Goal: Task Accomplishment & Management: Manage account settings

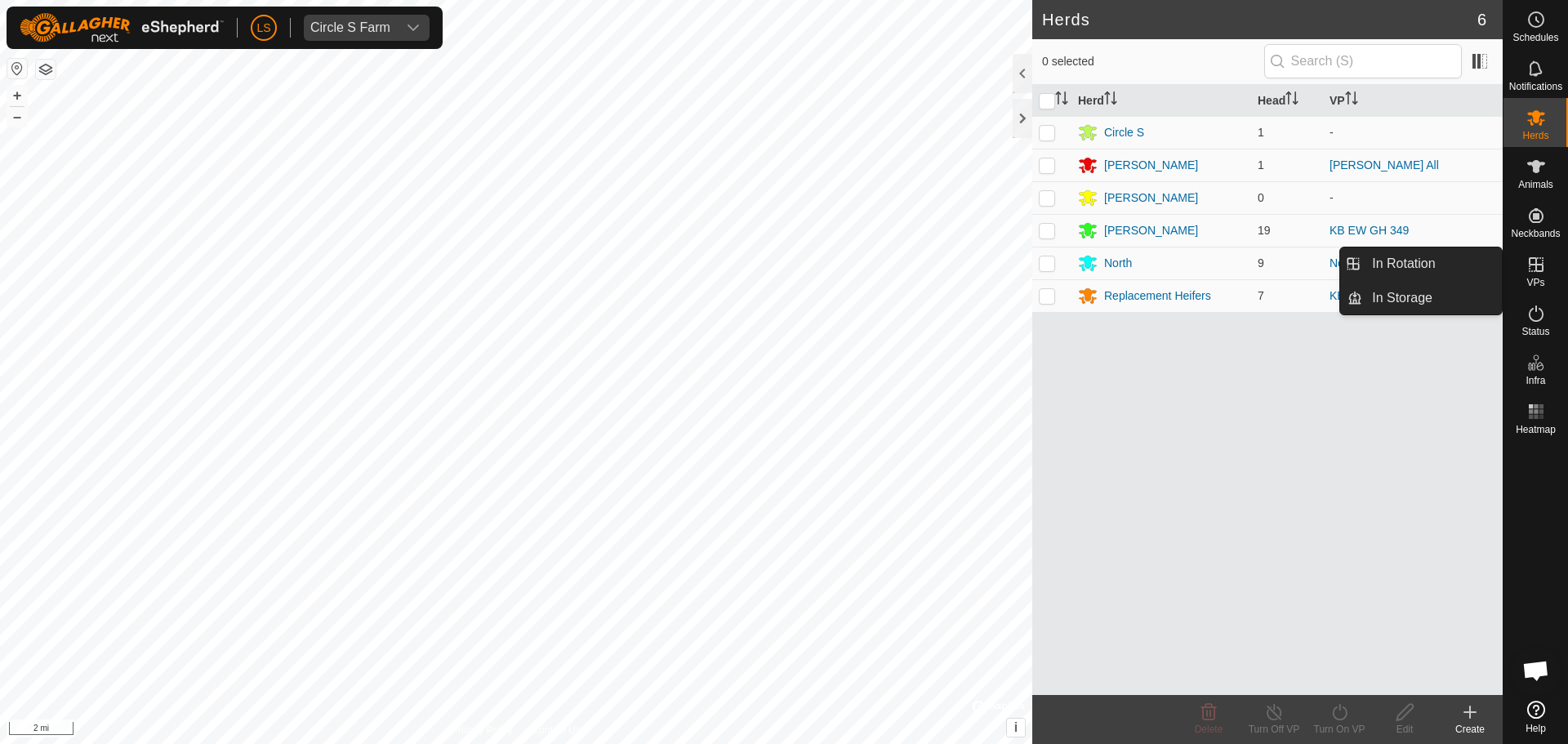
click at [1534, 269] on icon at bounding box center [1536, 265] width 20 height 20
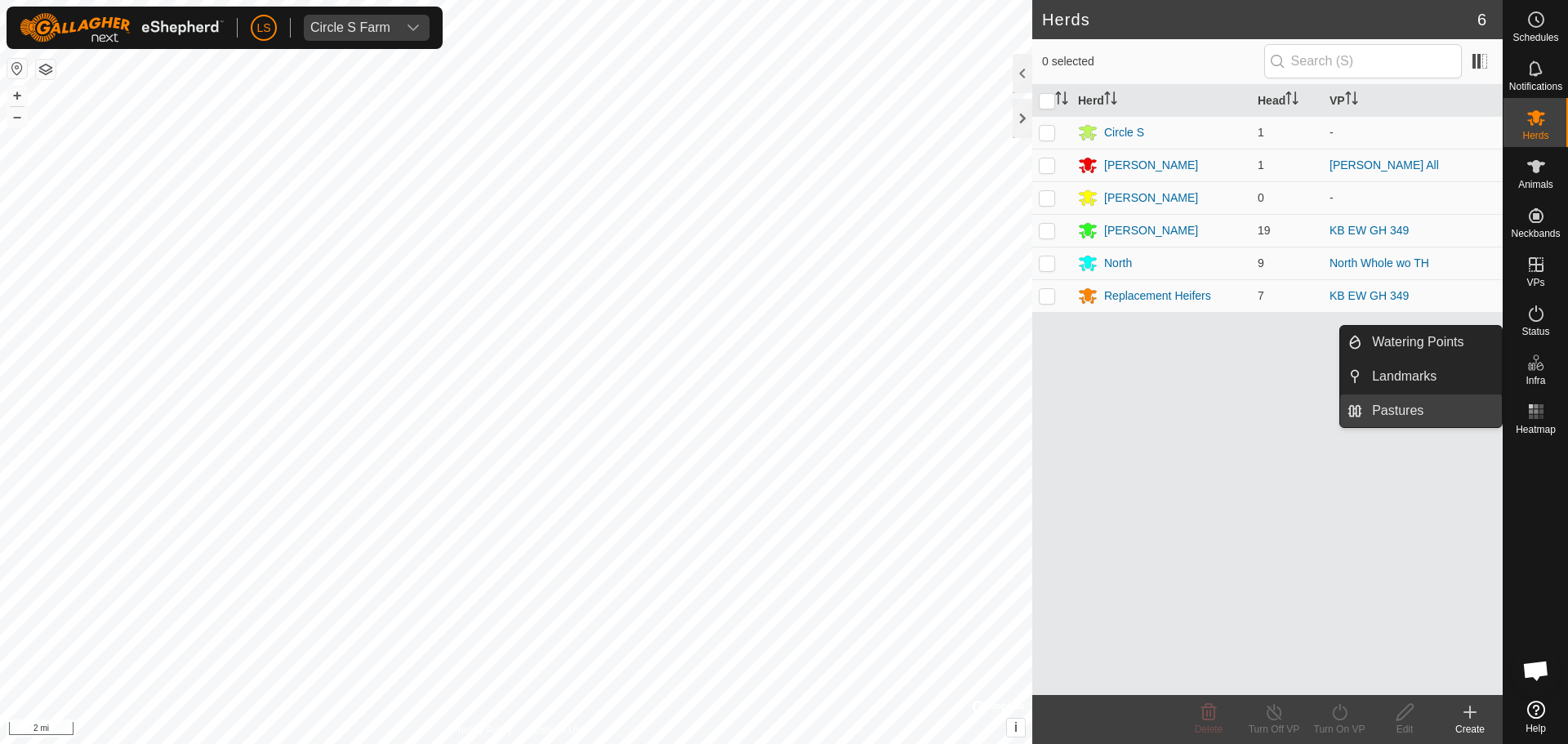
click at [1413, 403] on link "Pastures" at bounding box center [1432, 410] width 140 height 33
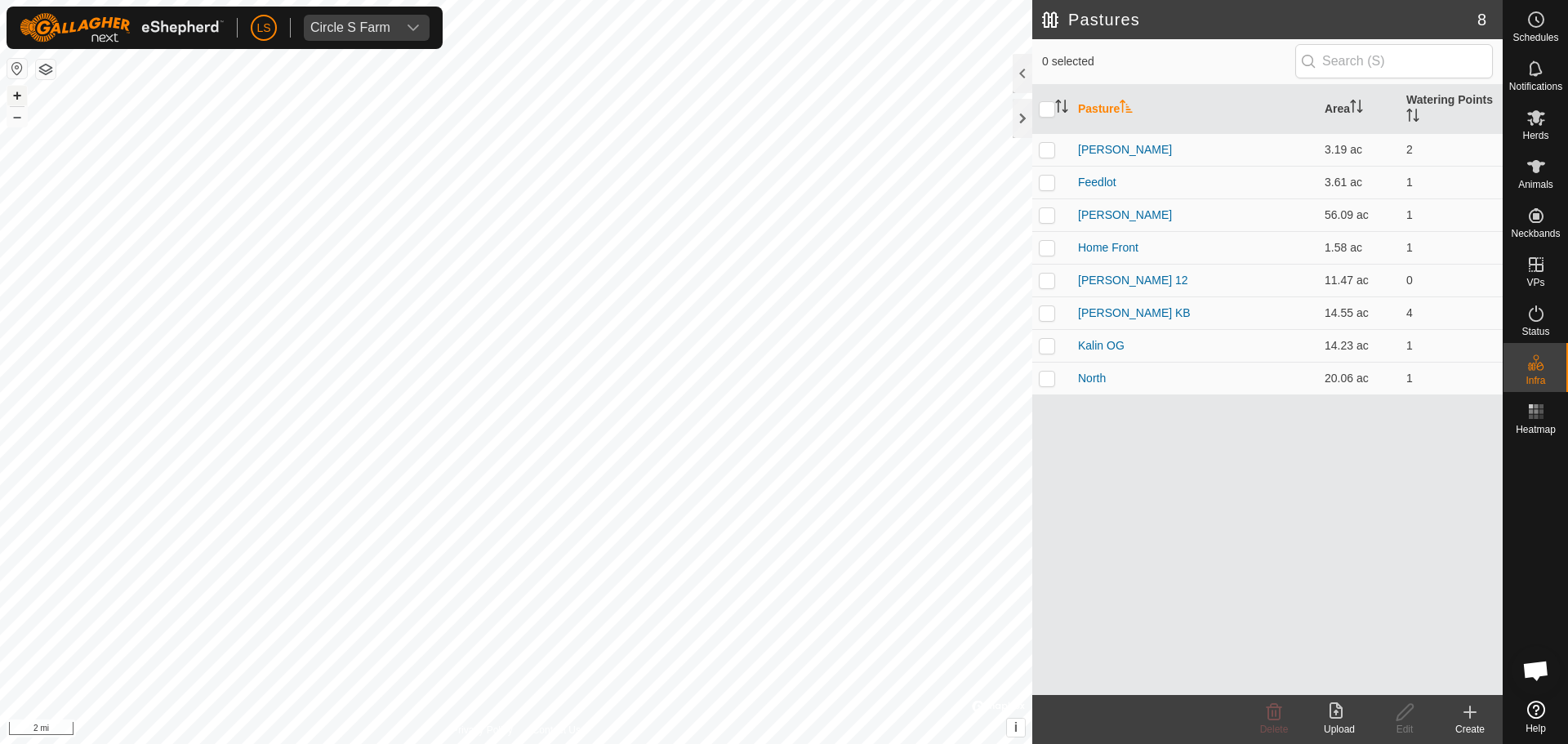
click at [11, 95] on button "+" at bounding box center [17, 96] width 20 height 20
click at [17, 91] on button "+" at bounding box center [17, 96] width 20 height 20
click at [18, 91] on button "+" at bounding box center [17, 96] width 20 height 20
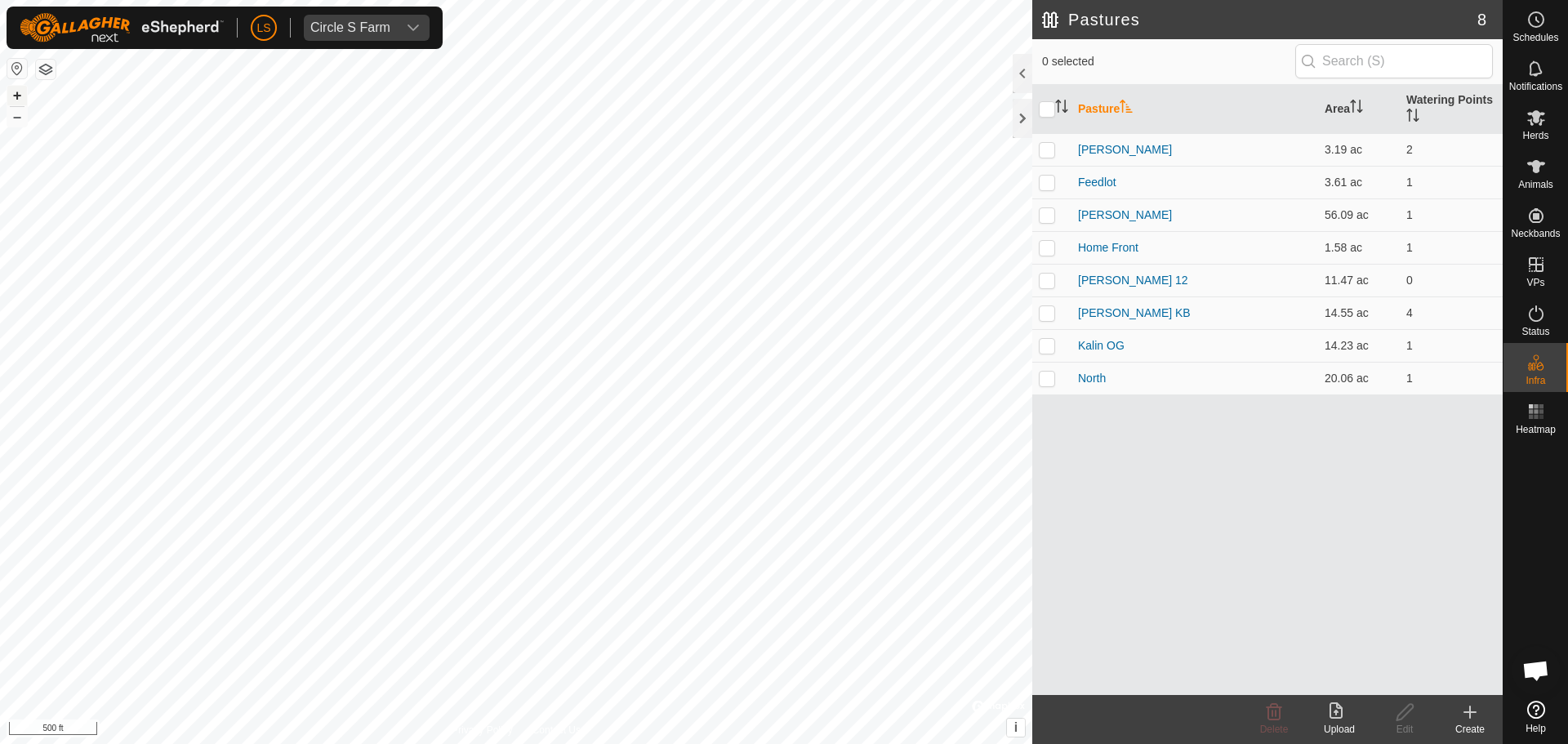
click at [18, 91] on button "+" at bounding box center [17, 96] width 20 height 20
click at [989, 743] on html "LS Circle S Farm Schedules Notifications Herds Animals Neckbands VPs Status Inf…" at bounding box center [784, 372] width 1568 height 744
click at [1469, 719] on icon at bounding box center [1470, 712] width 20 height 20
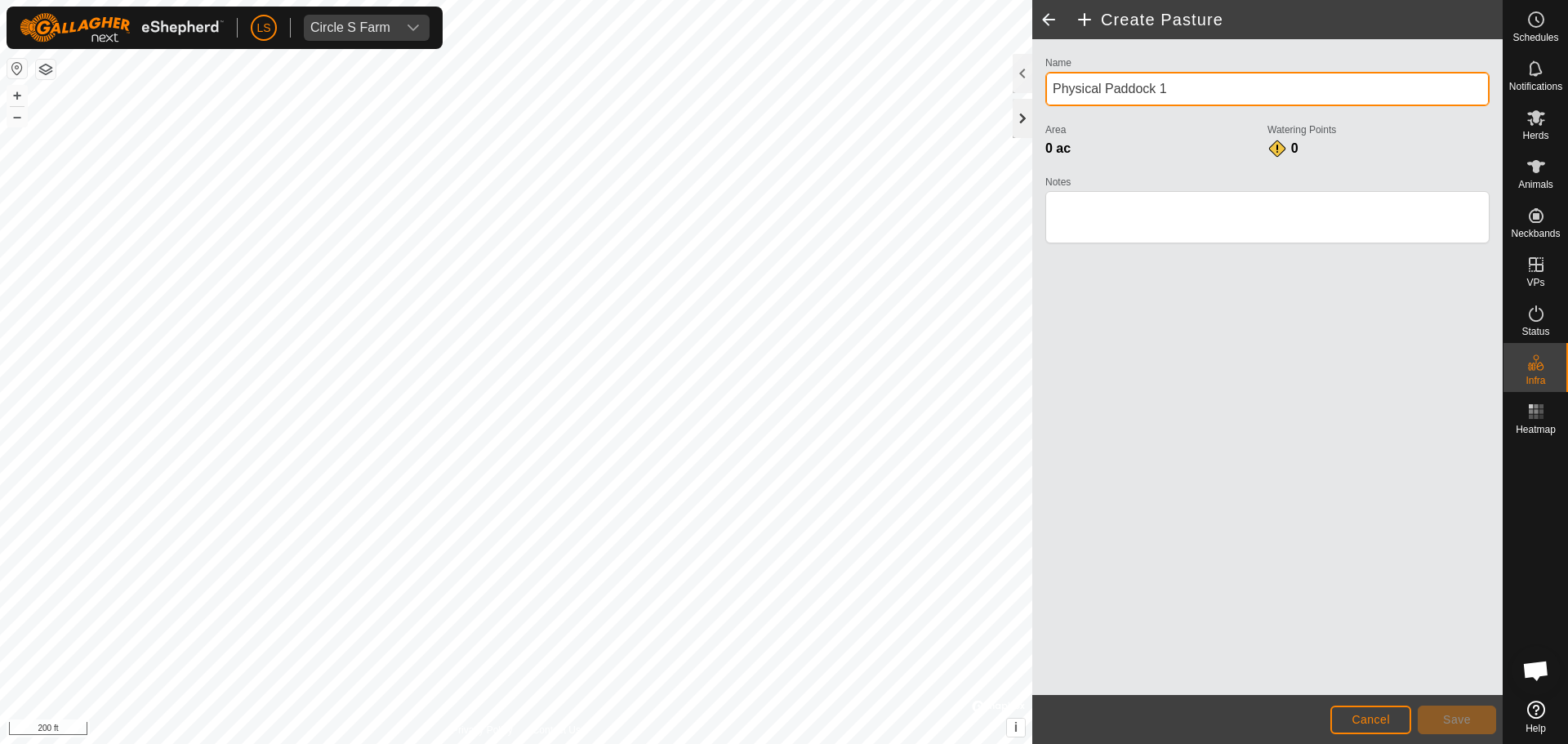
click at [1003, 105] on div "Create Pasture Name Physical Paddock 1 Area 0 ac Watering Points 0 Notes Cancel…" at bounding box center [751, 372] width 1503 height 744
type input "North Extended"
click at [1356, 739] on footer "Cancel Save" at bounding box center [1267, 719] width 470 height 49
click at [1361, 729] on button "Cancel" at bounding box center [1370, 720] width 81 height 29
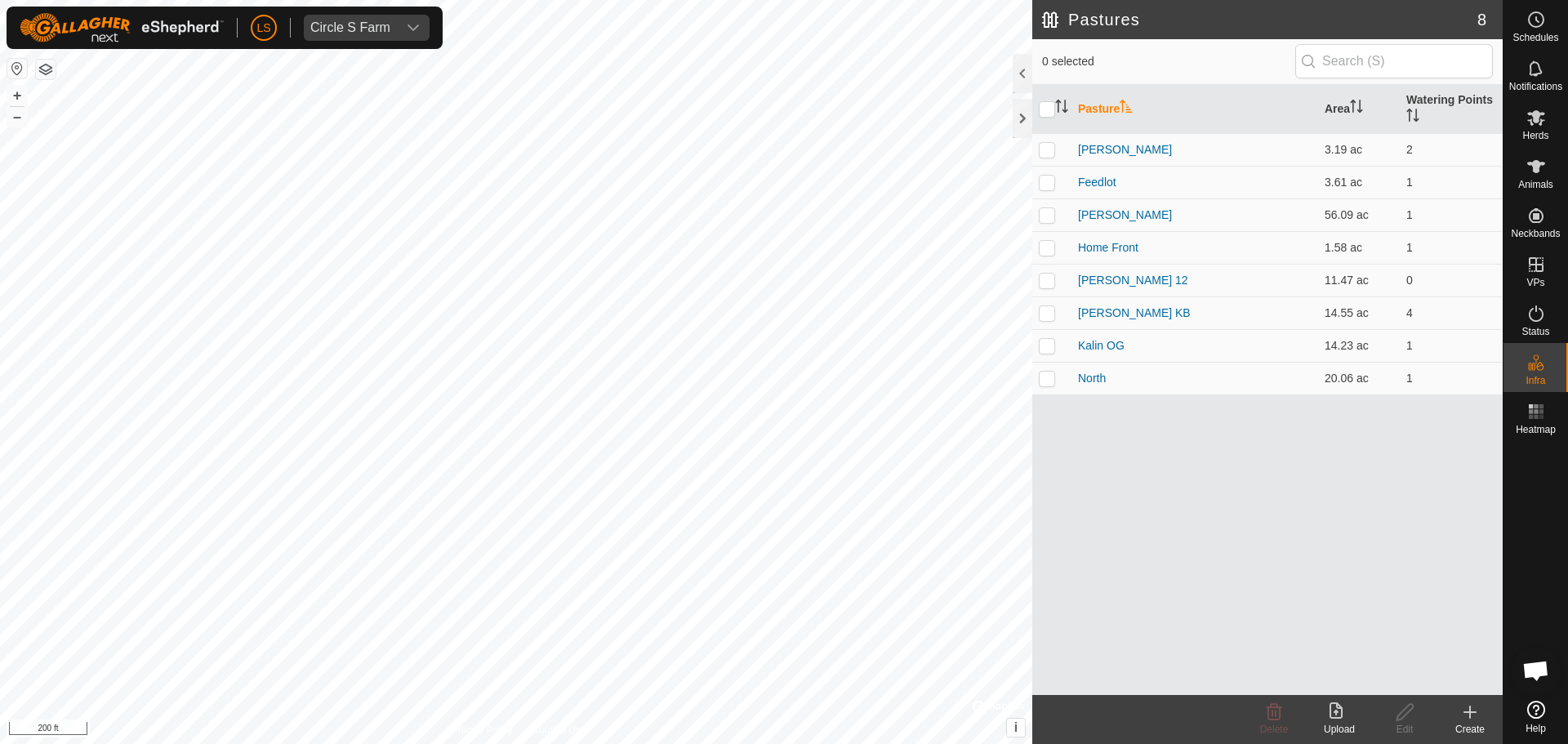
click at [1463, 721] on icon at bounding box center [1470, 712] width 20 height 20
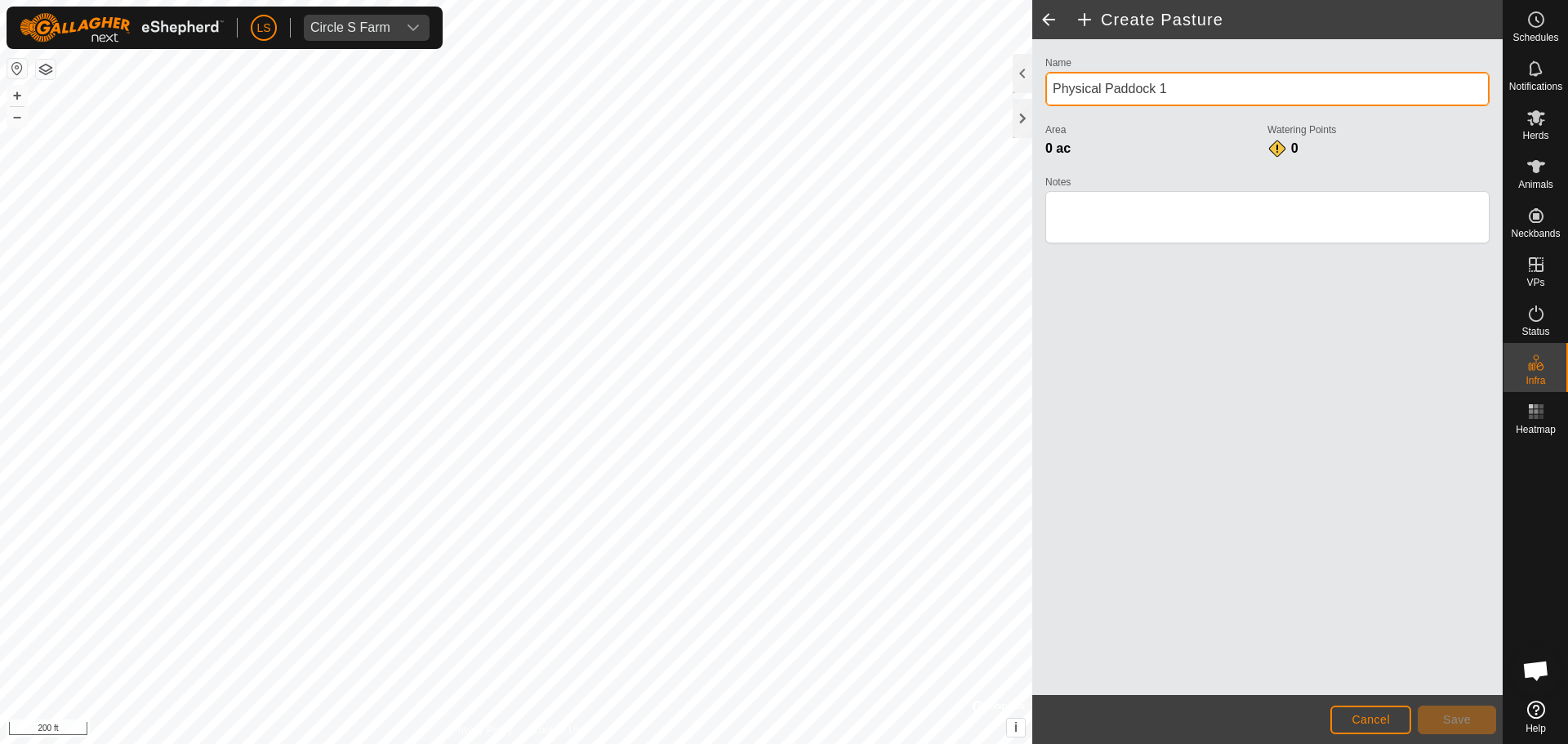
drag, startPoint x: 1190, startPoint y: 78, endPoint x: 1014, endPoint y: 93, distance: 176.3
click at [1032, 93] on div "Create Pasture Name Physical Paddock 1 Area 0 ac Watering Points 0 Notes Cancel…" at bounding box center [1267, 372] width 470 height 744
type input "A"
type input "North Extended"
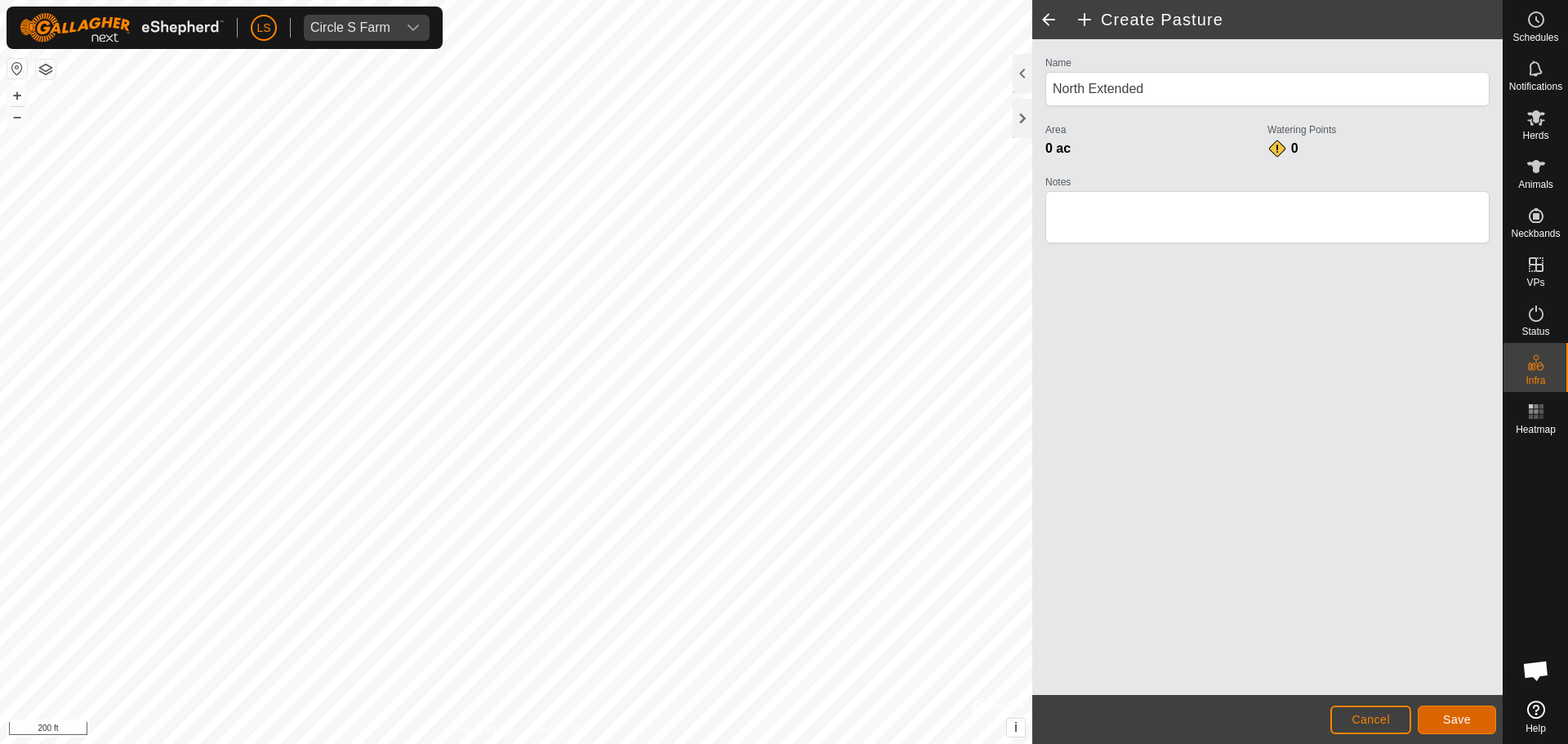
click at [1463, 721] on span "Save" at bounding box center [1457, 719] width 28 height 13
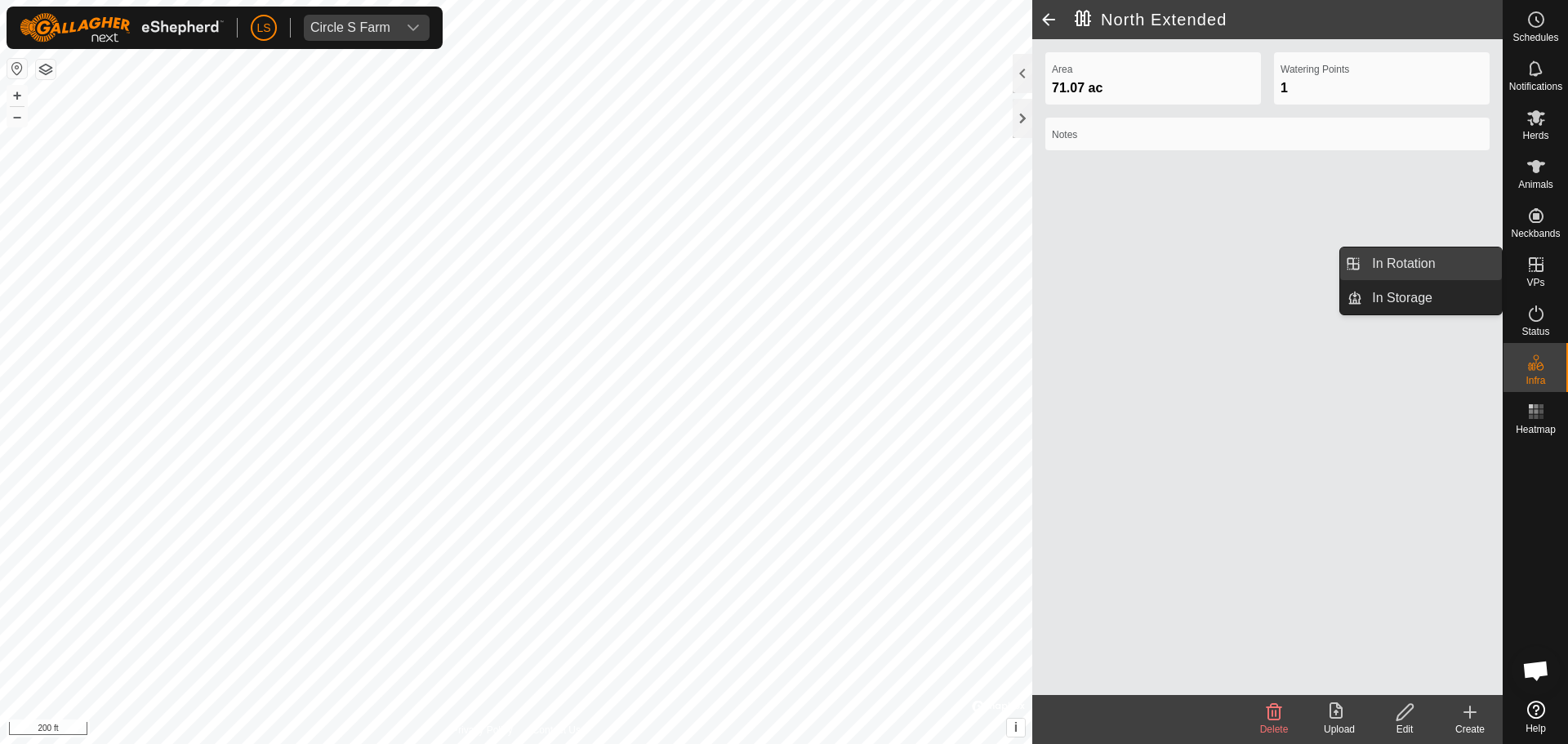
click at [1428, 262] on link "In Rotation" at bounding box center [1432, 263] width 140 height 33
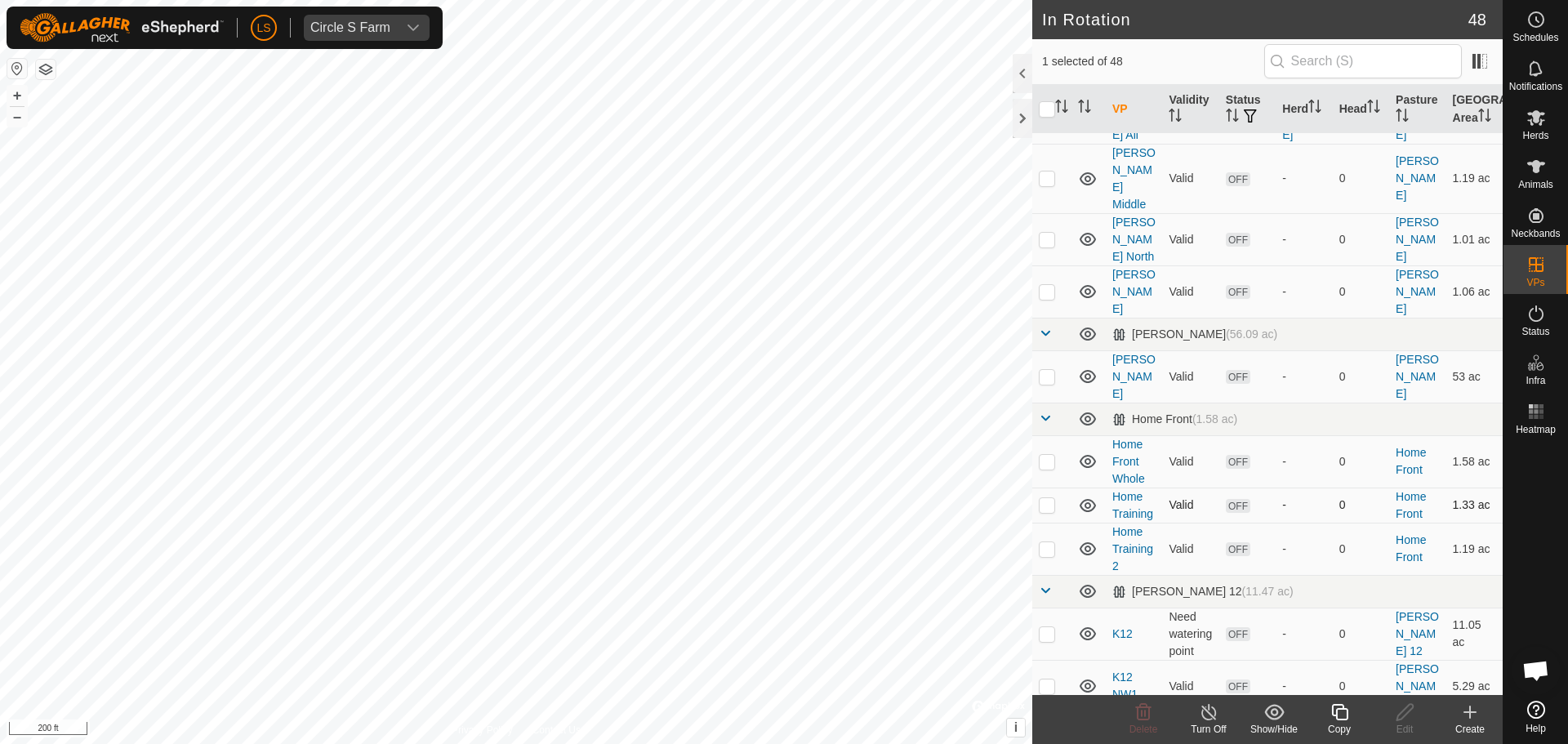
scroll to position [62, 0]
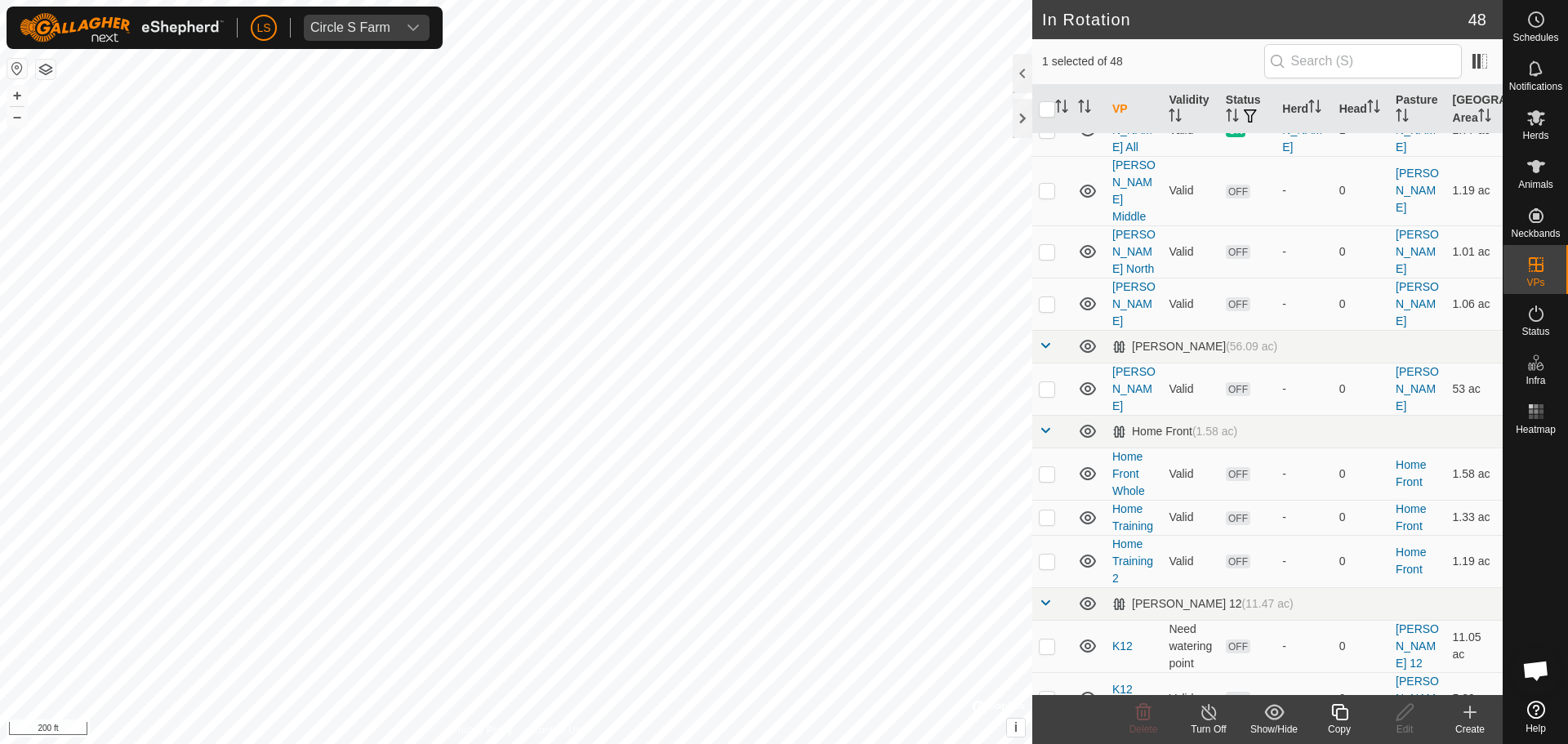
click at [1470, 710] on icon at bounding box center [1470, 711] width 0 height 11
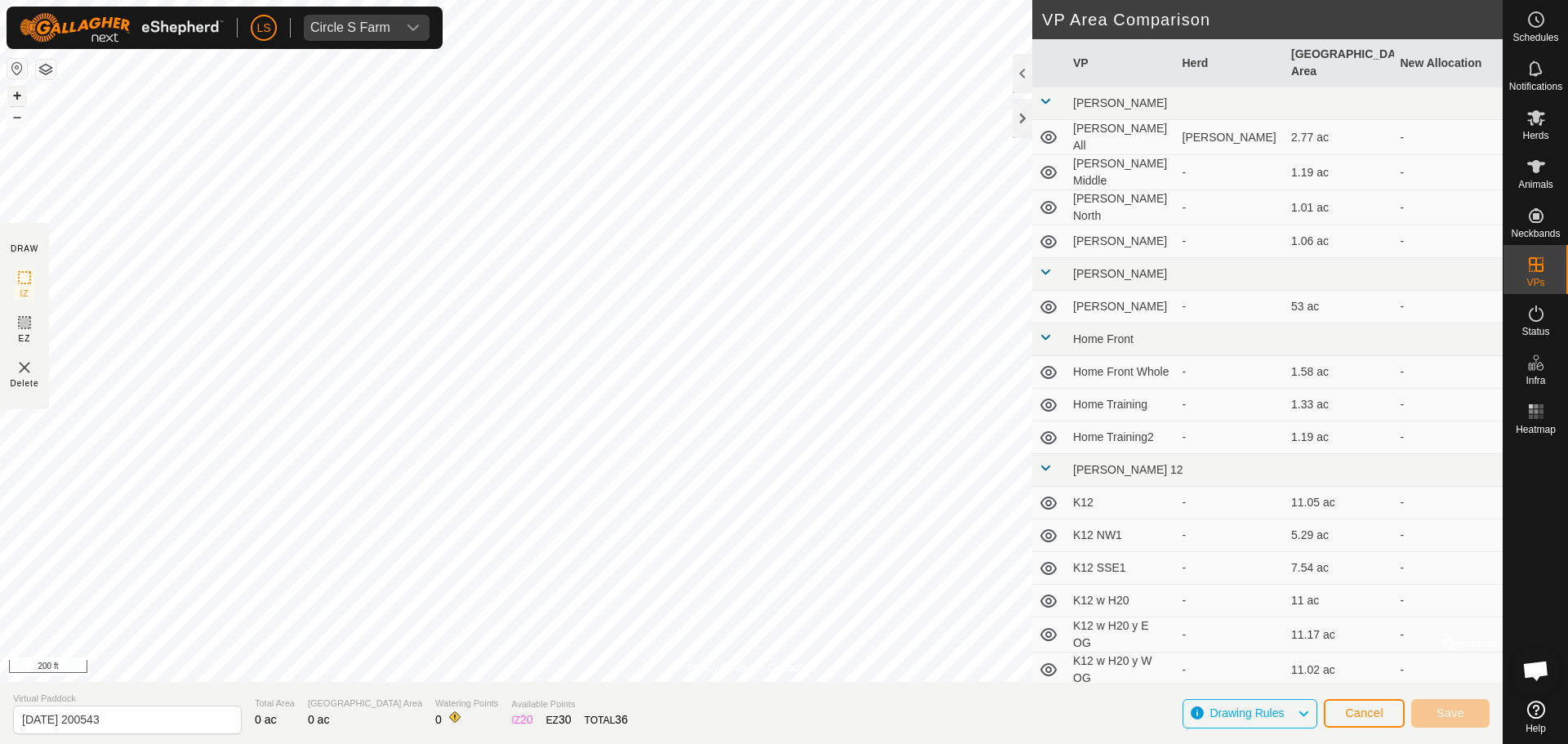
click at [16, 93] on button "+" at bounding box center [17, 96] width 20 height 20
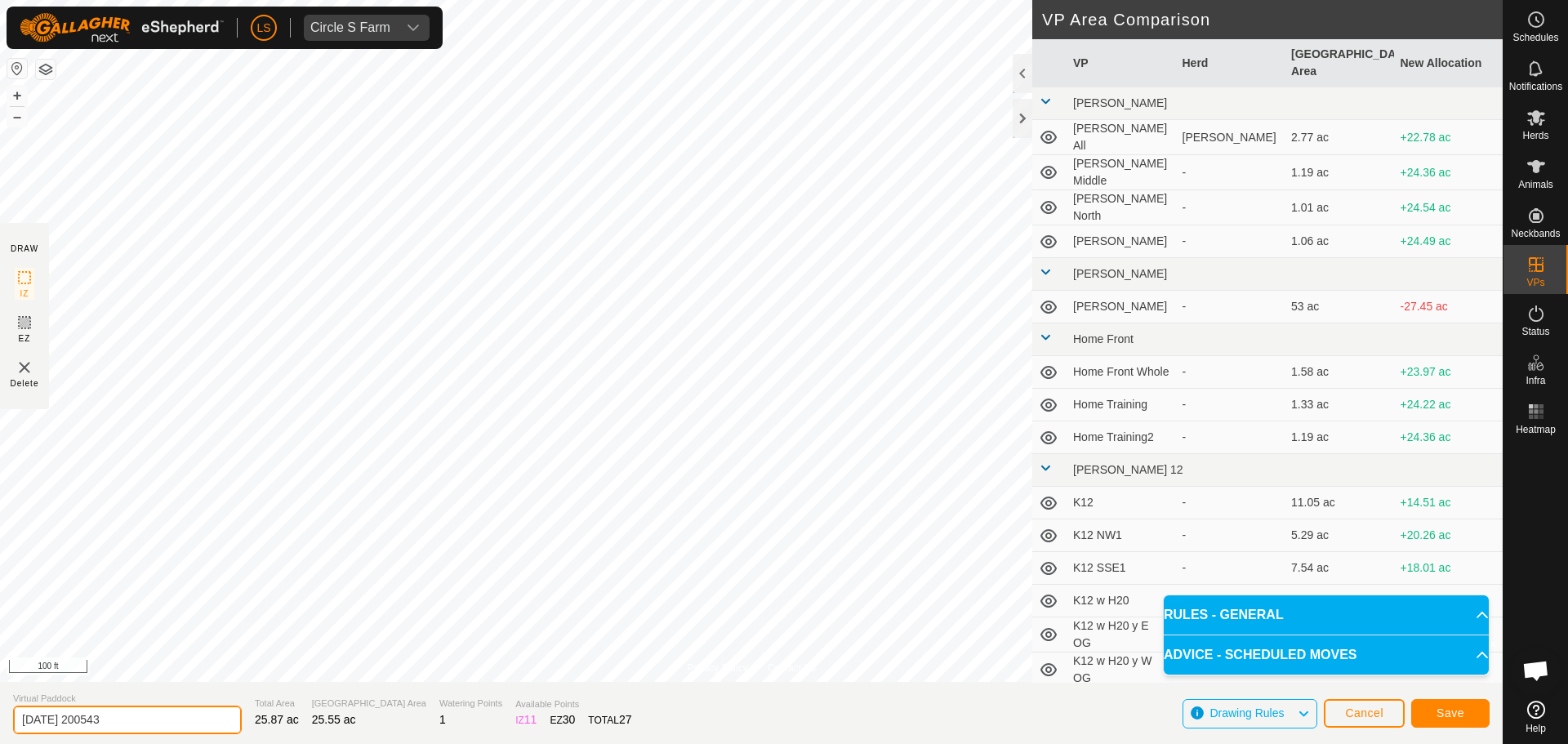
drag, startPoint x: 139, startPoint y: 712, endPoint x: 0, endPoint y: 746, distance: 143.0
click at [0, 743] on html "LS Circle S Farm Schedules Notifications Herds Animals Neckbands VPs Status Inf…" at bounding box center [784, 372] width 1568 height 744
type input "North Ext West Stalks"
click at [1449, 708] on span "Save" at bounding box center [1450, 712] width 28 height 13
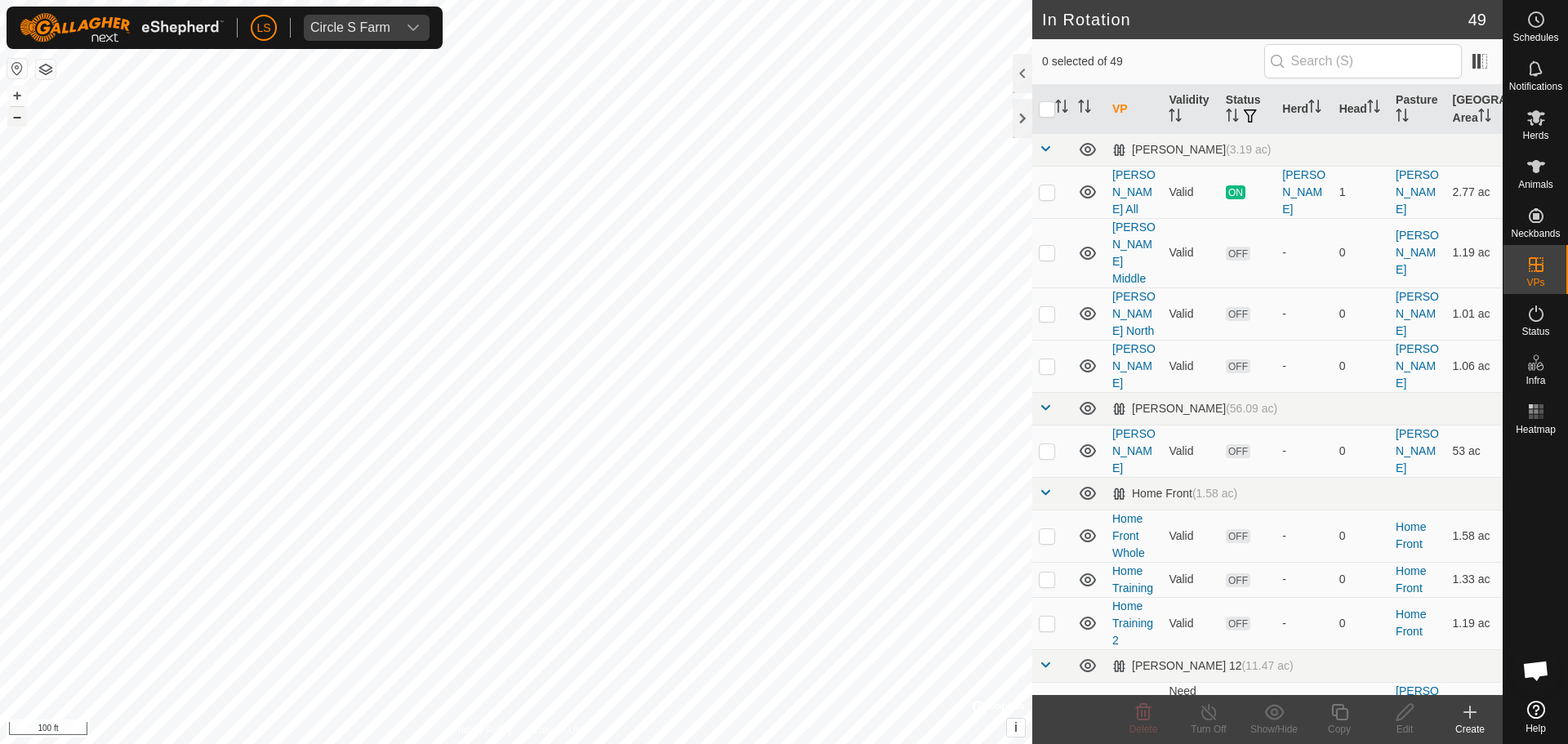
click at [19, 118] on button "–" at bounding box center [17, 117] width 20 height 20
click at [46, 69] on button "button" at bounding box center [46, 70] width 20 height 20
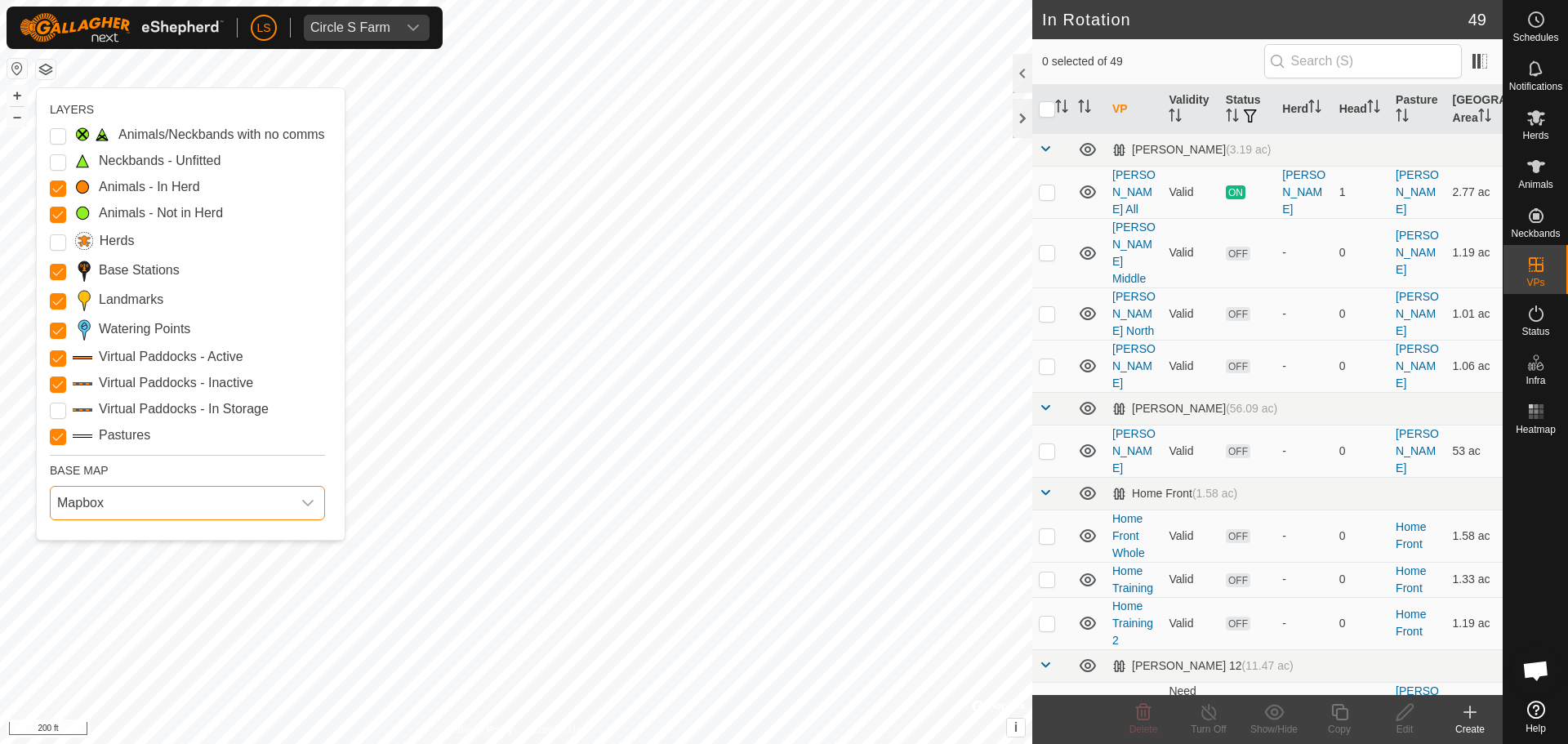
click at [194, 497] on span "Mapbox" at bounding box center [171, 503] width 241 height 33
click at [197, 546] on li "Azure" at bounding box center [188, 539] width 274 height 33
click at [167, 501] on span "Azure" at bounding box center [171, 503] width 241 height 33
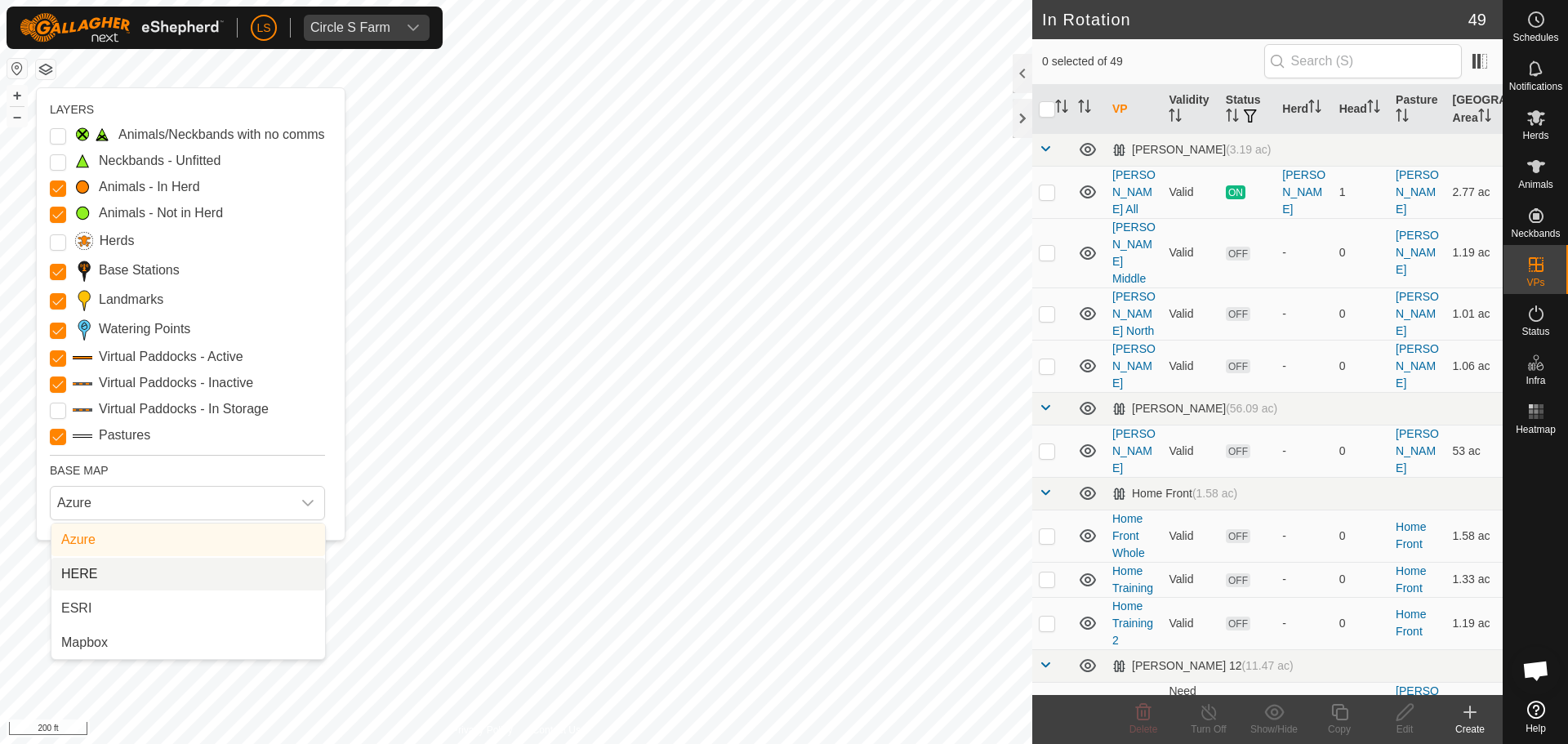
click at [165, 580] on li "HERE" at bounding box center [188, 574] width 274 height 33
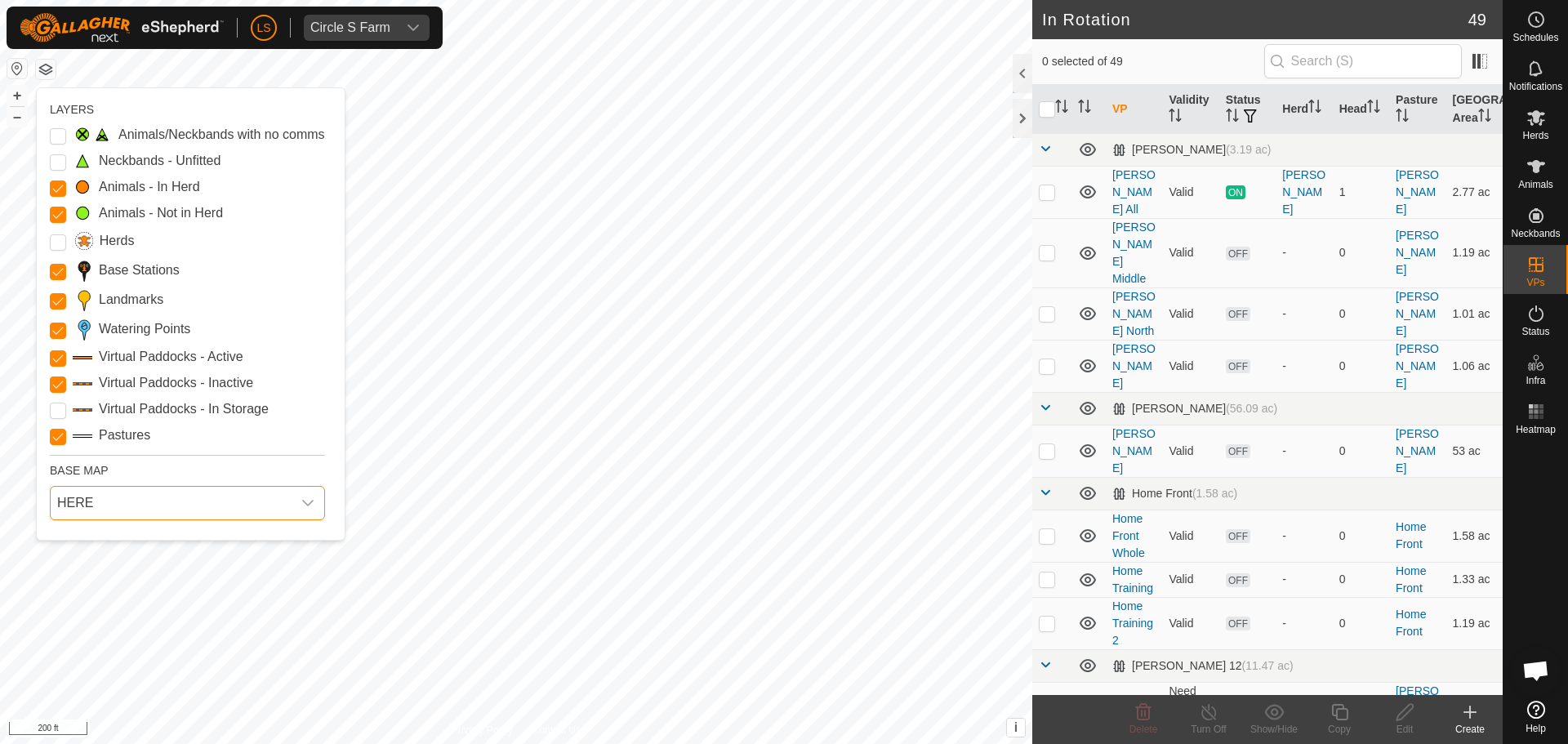
click at [169, 503] on span "HERE" at bounding box center [171, 503] width 241 height 33
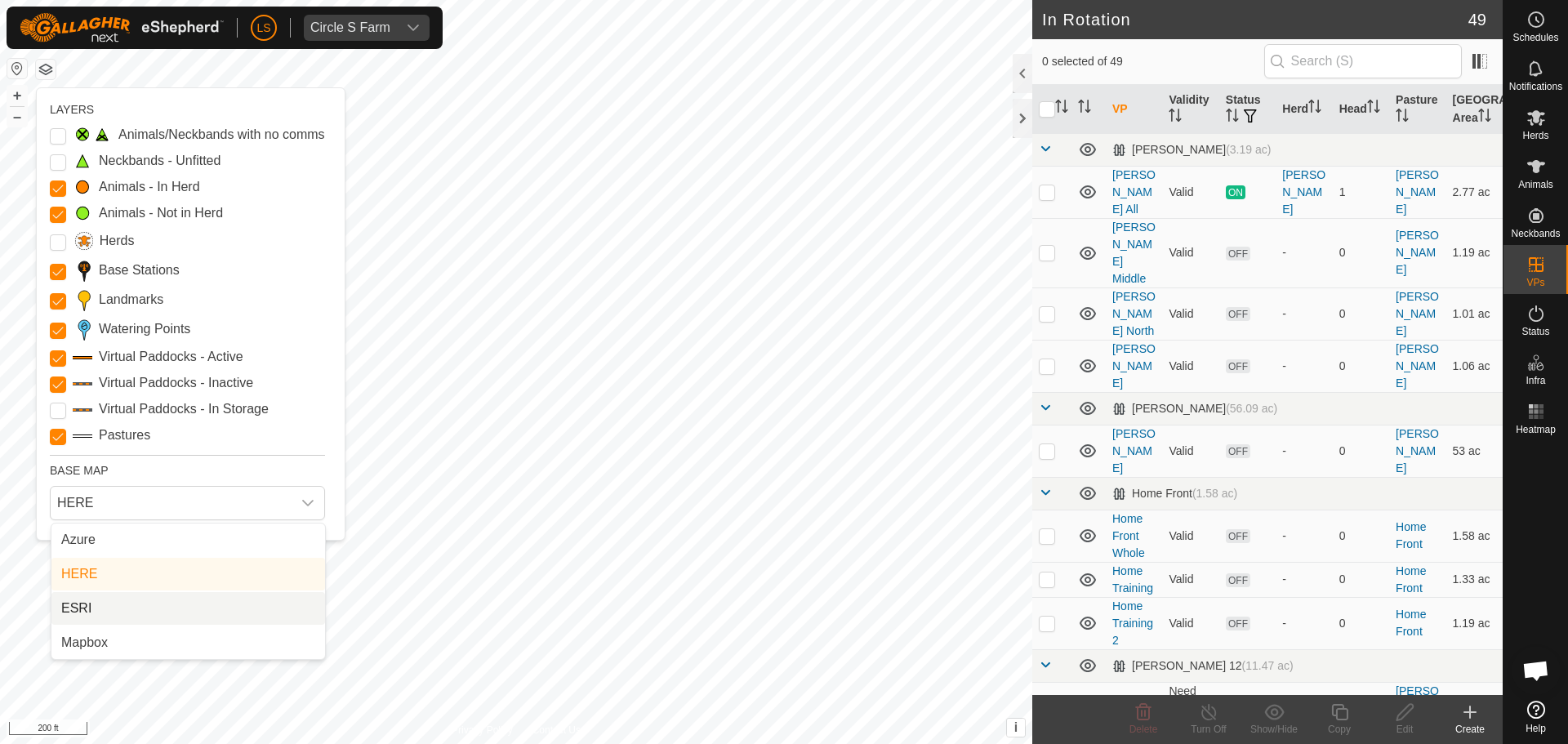
click at [185, 612] on li "ESRI" at bounding box center [188, 608] width 274 height 33
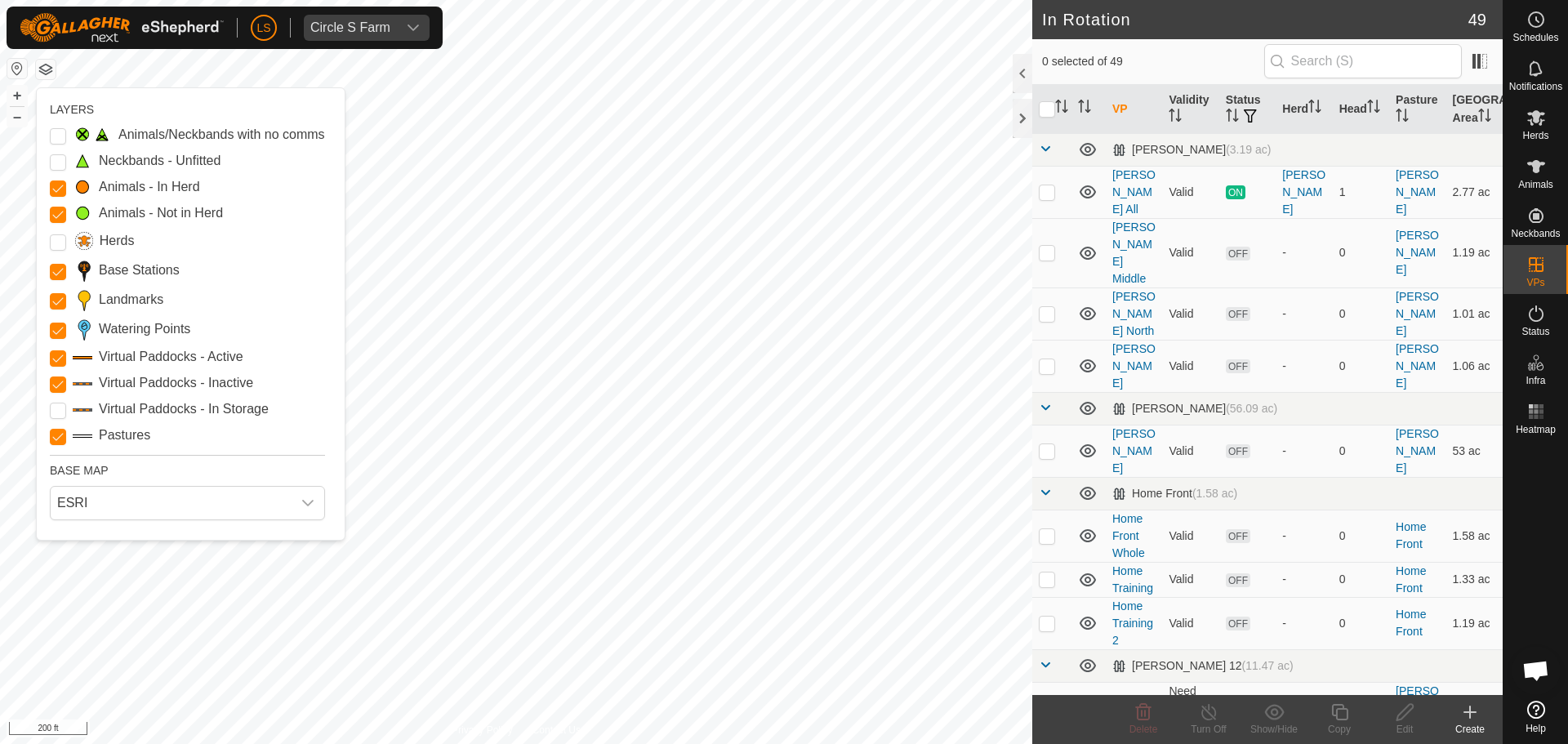
click at [51, 65] on button "button" at bounding box center [46, 70] width 20 height 20
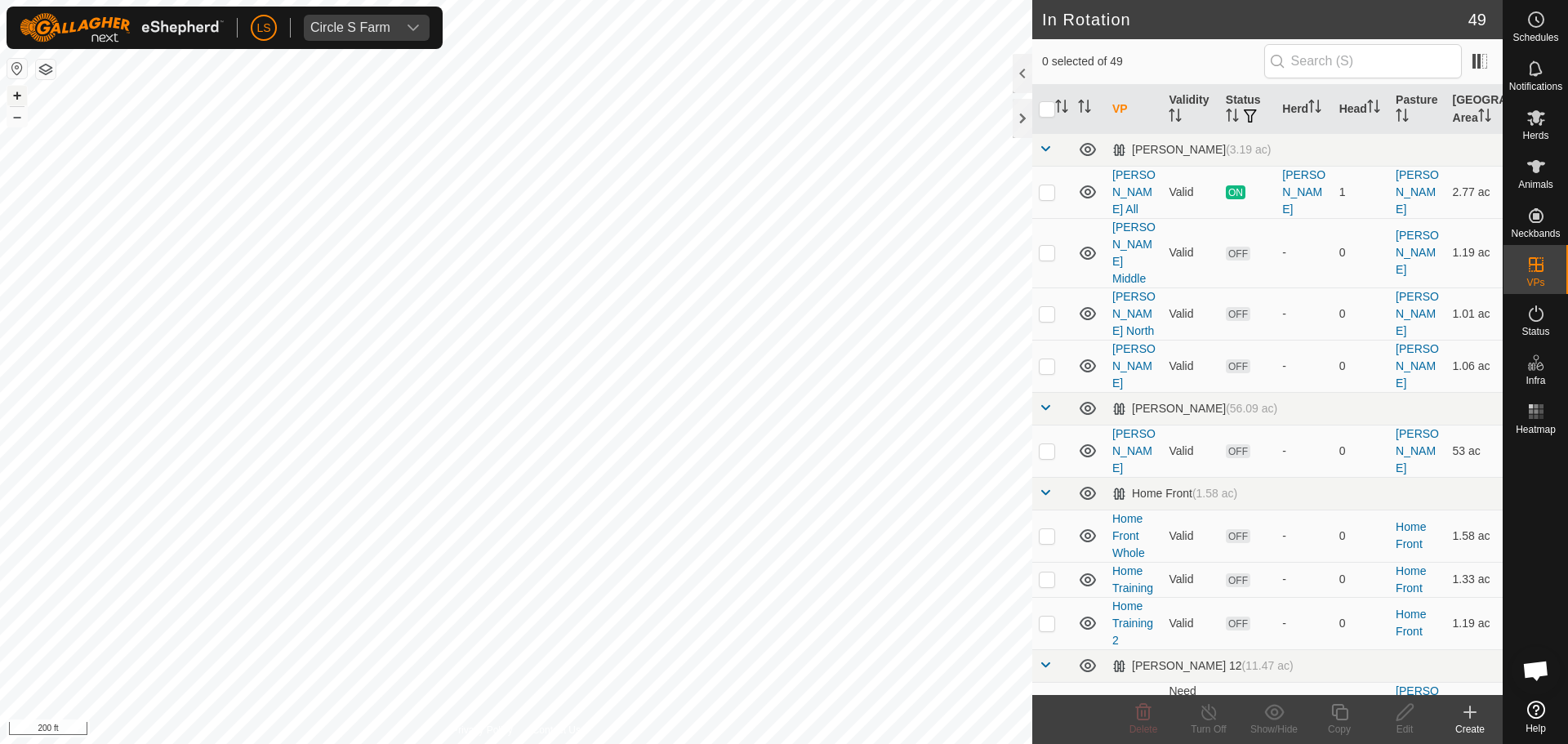
click at [11, 98] on button "+" at bounding box center [17, 96] width 20 height 20
checkbox input "true"
click at [1398, 706] on icon at bounding box center [1405, 712] width 20 height 20
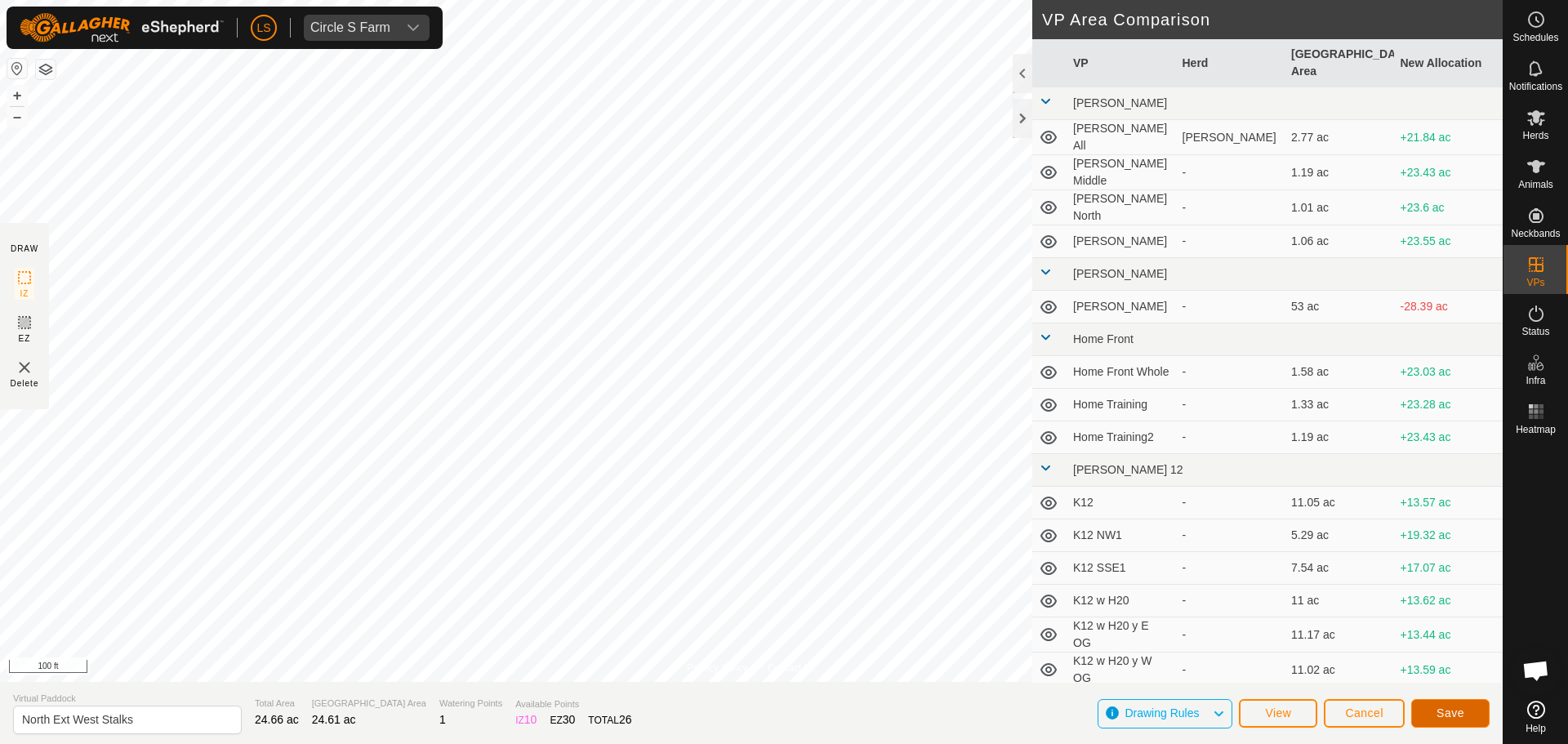
click at [1447, 705] on button "Save" at bounding box center [1450, 713] width 78 height 29
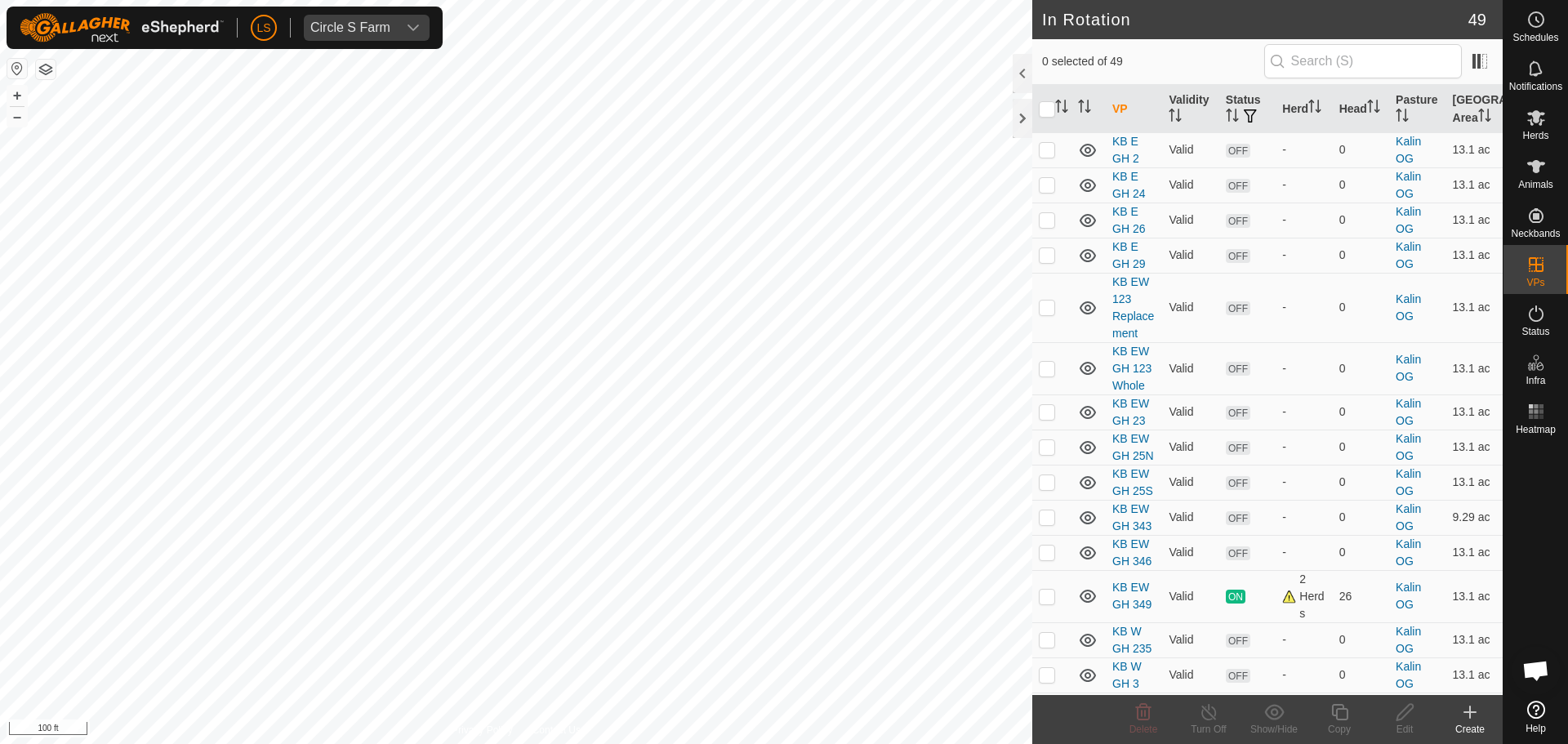
scroll to position [1899, 0]
